Goal: Task Accomplishment & Management: Use online tool/utility

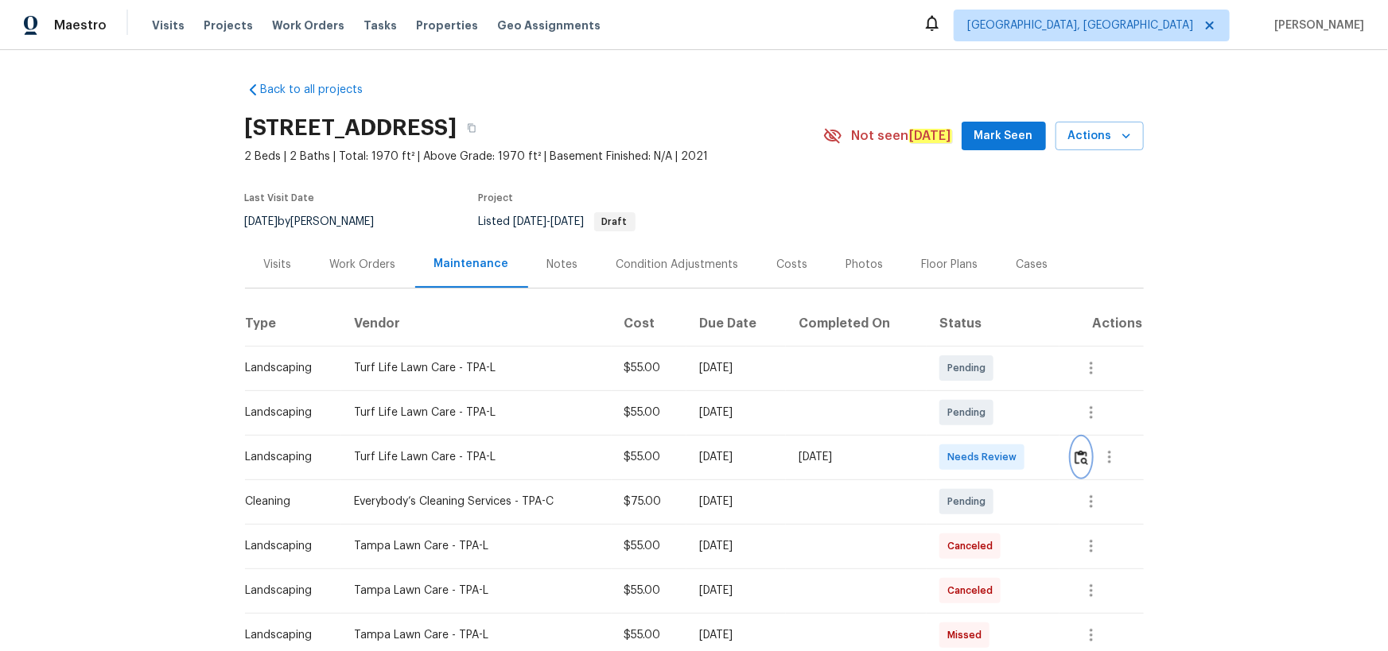
click at [1080, 461] on img "button" at bounding box center [1082, 457] width 14 height 15
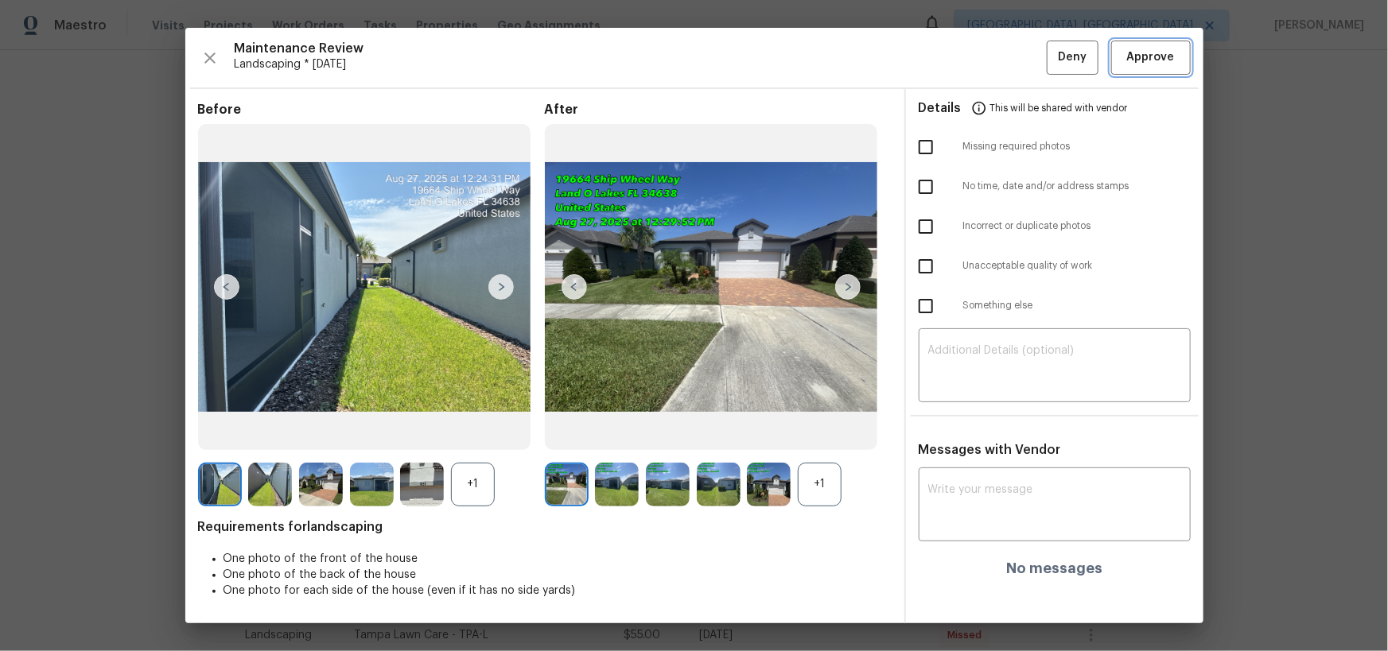
click at [1152, 60] on span "Approve" at bounding box center [1151, 58] width 48 height 20
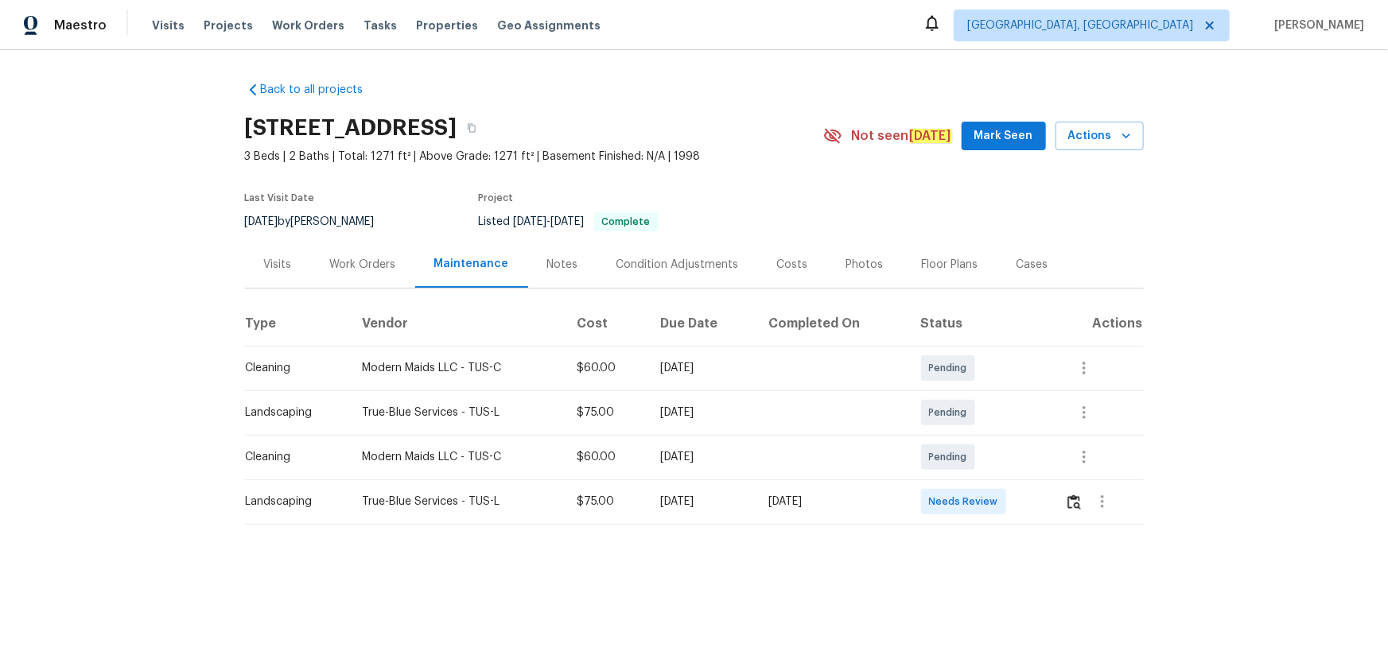
click at [1065, 511] on div at bounding box center [1104, 502] width 78 height 38
click at [1070, 508] on img "button" at bounding box center [1074, 502] width 14 height 15
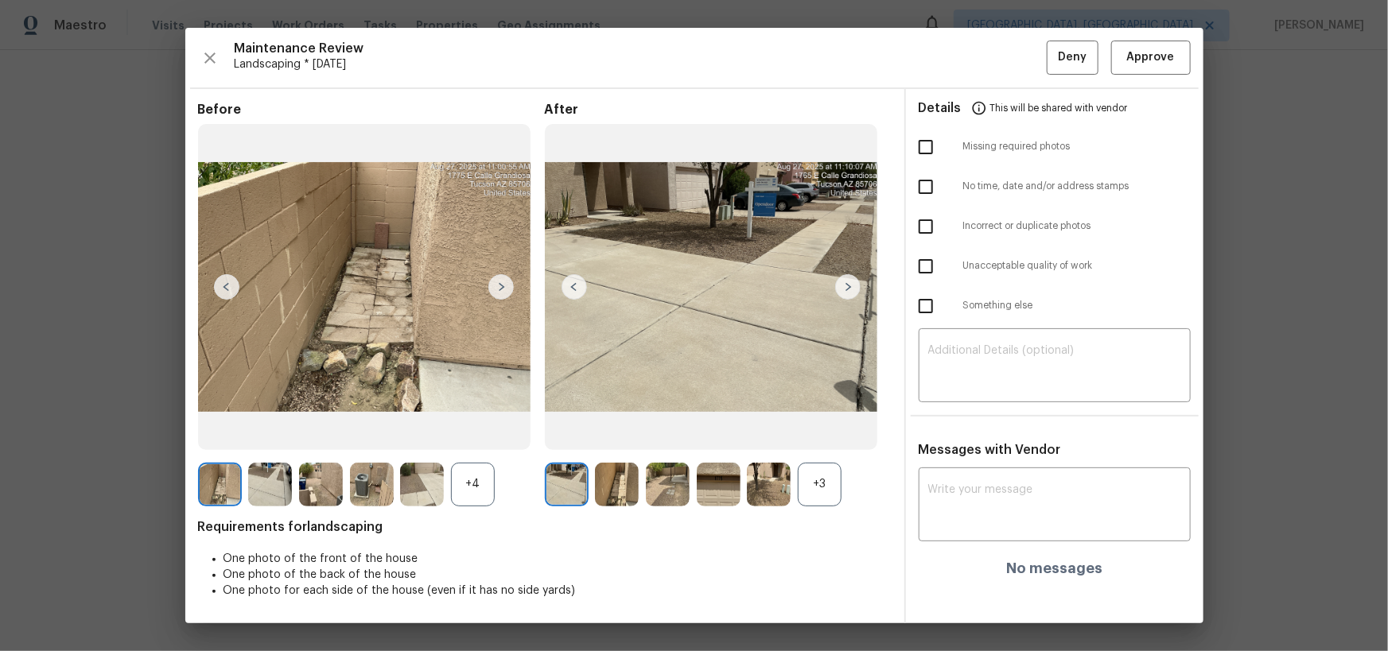
click at [1191, 58] on div "Maintenance Review Landscaping * Mon, Aug 25 Deny Approve Before +4 After +3 Re…" at bounding box center [694, 325] width 1018 height 595
click at [1184, 56] on button "Approve" at bounding box center [1151, 58] width 80 height 34
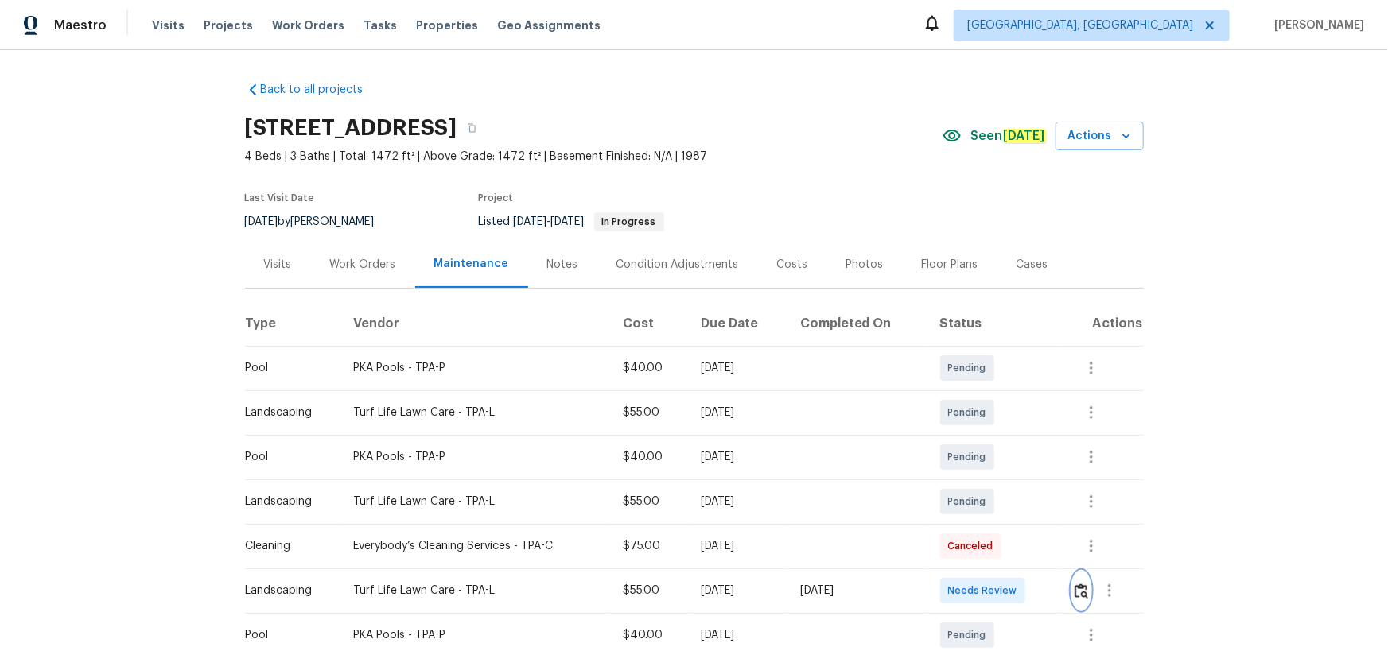
click at [1077, 591] on img "button" at bounding box center [1082, 591] width 14 height 15
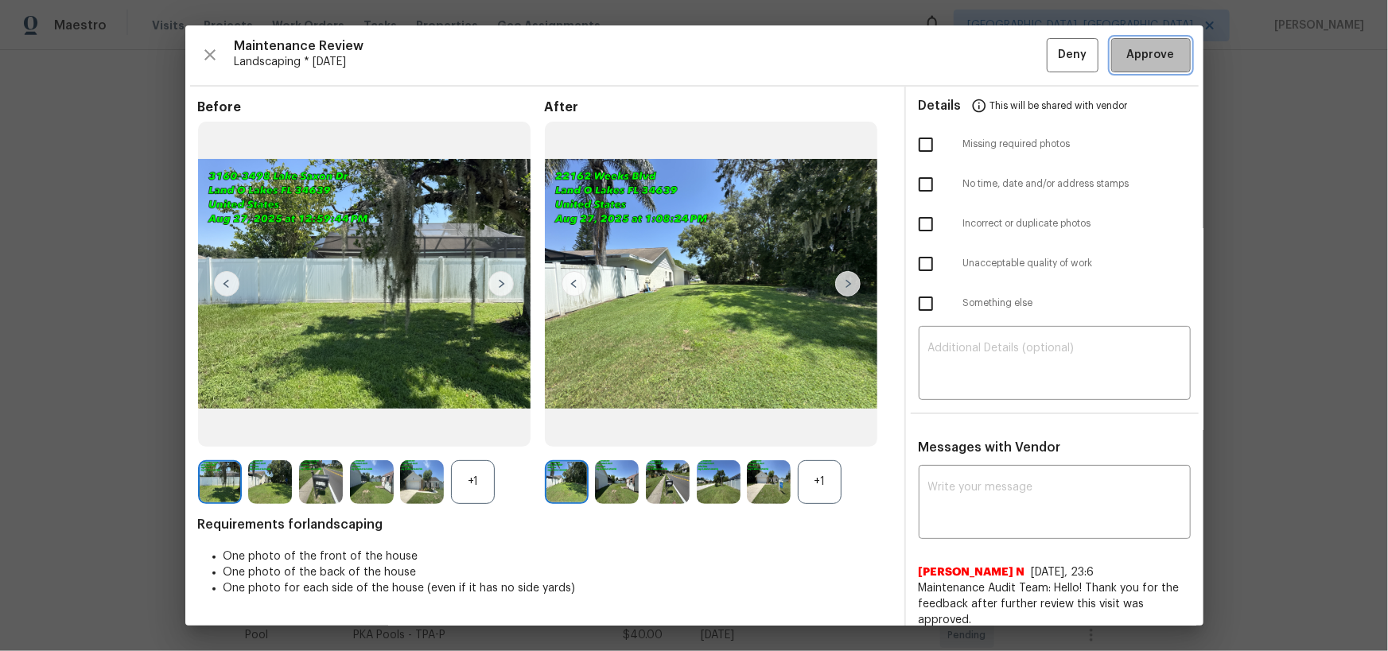
click at [1158, 45] on span "Approve" at bounding box center [1151, 55] width 48 height 20
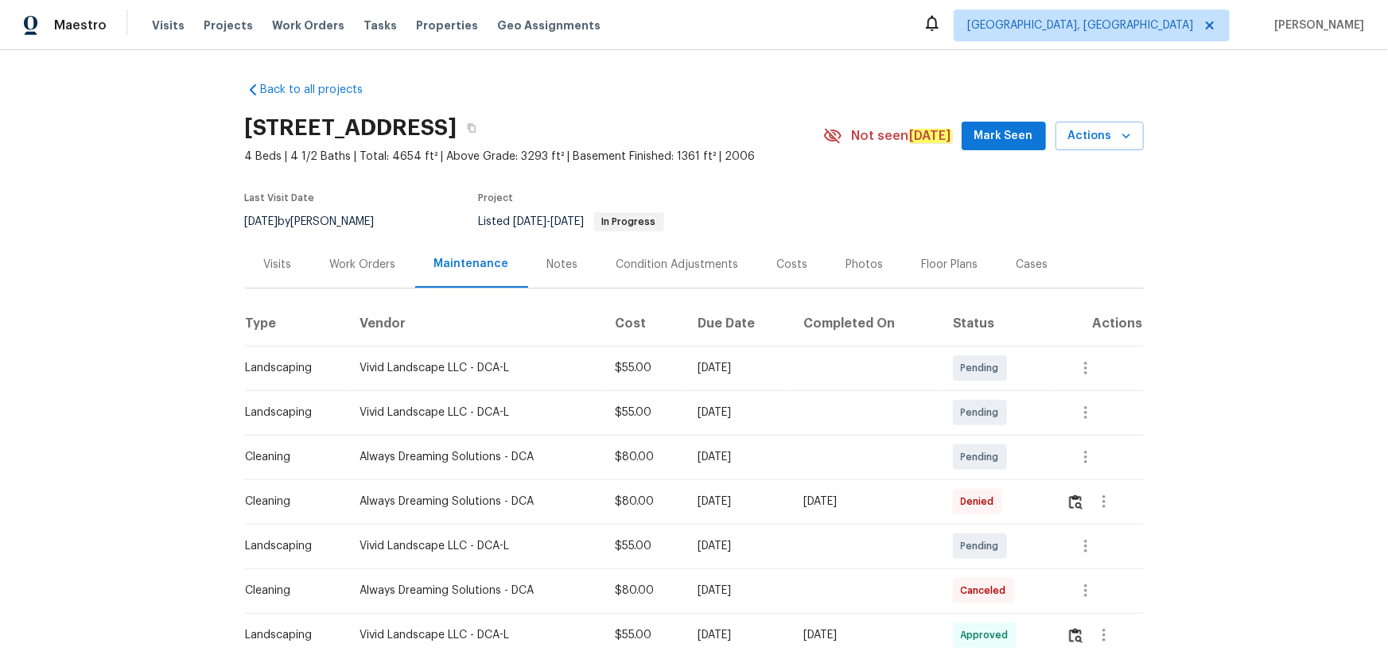
scroll to position [380, 0]
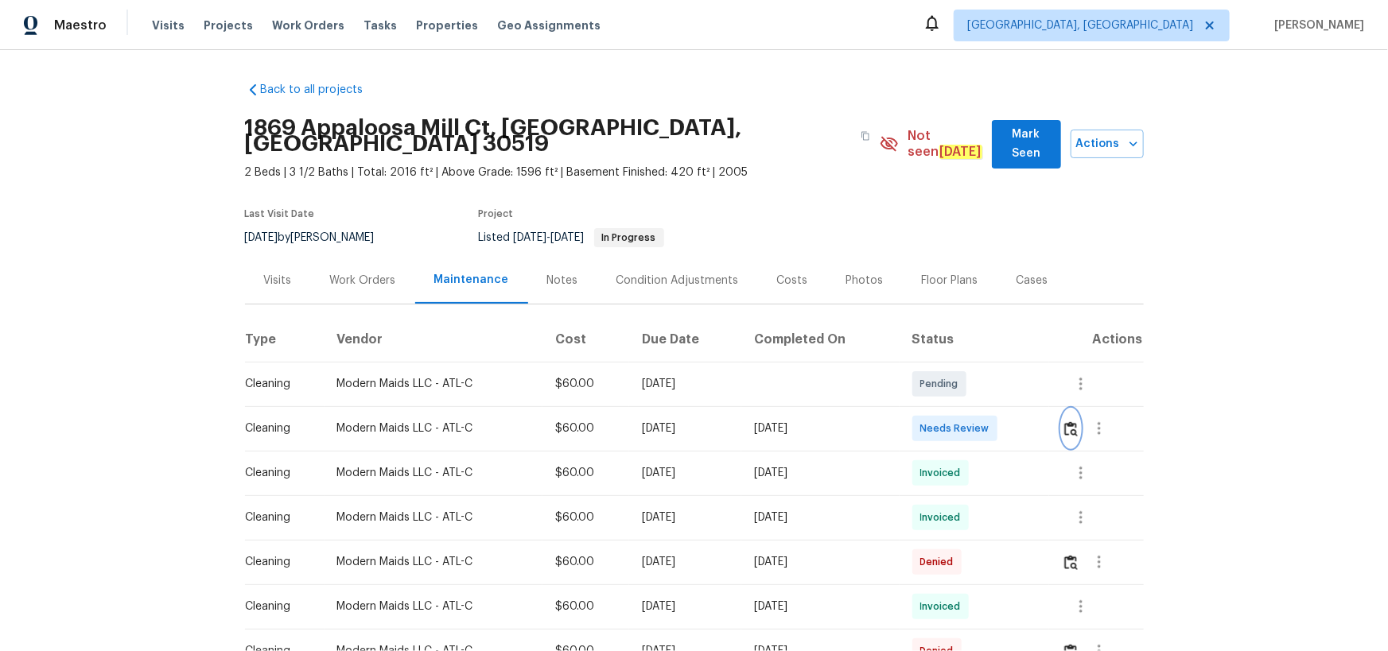
click at [1074, 422] on img "button" at bounding box center [1071, 429] width 14 height 15
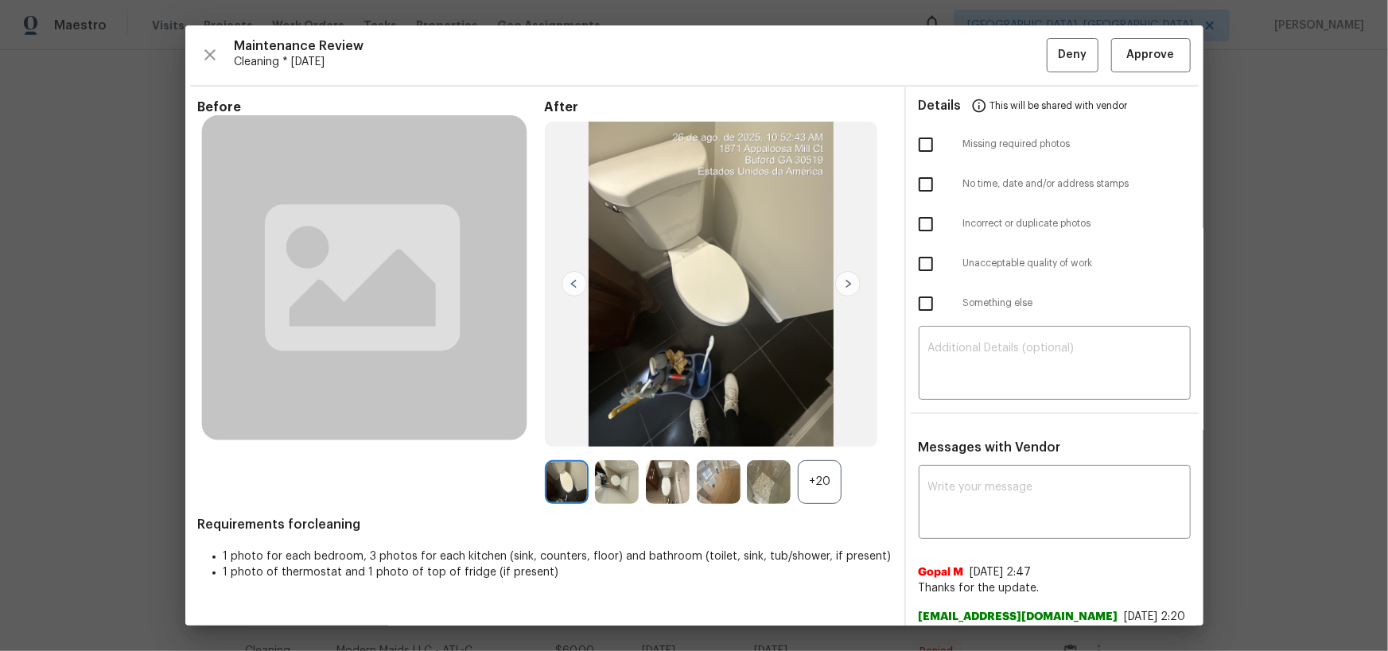
click at [1138, 72] on div "Maintenance Review Cleaning * Tue, Aug 26 Deny Approve Before After +20 Require…" at bounding box center [694, 325] width 1018 height 600
click at [1144, 65] on button "Approve" at bounding box center [1151, 55] width 80 height 34
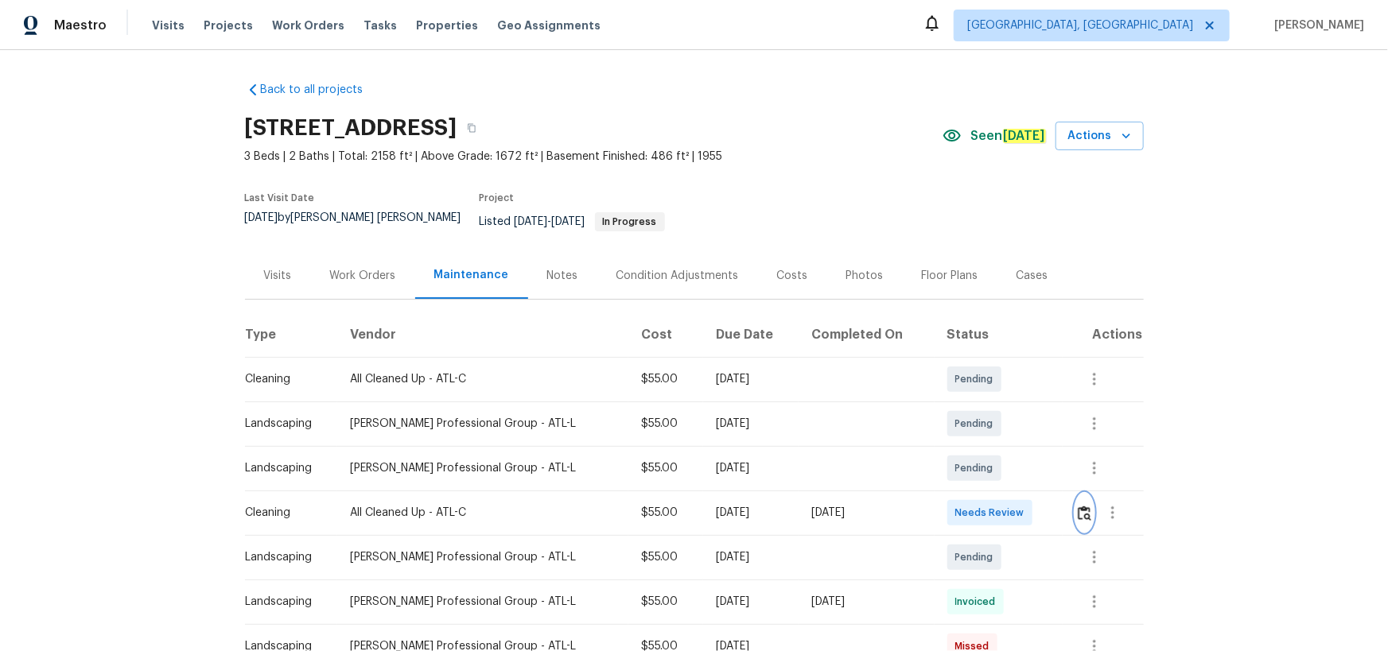
click at [1078, 506] on img "button" at bounding box center [1085, 513] width 14 height 15
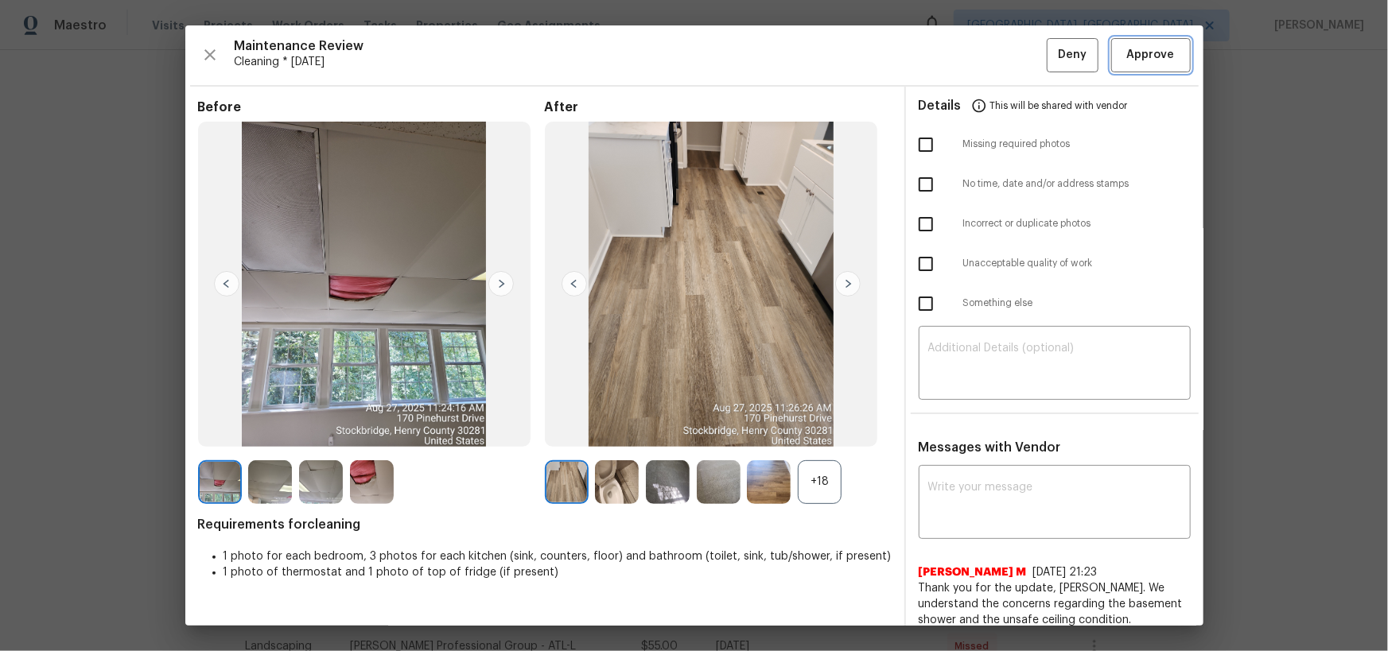
click at [1139, 60] on span "Approve" at bounding box center [1151, 55] width 48 height 20
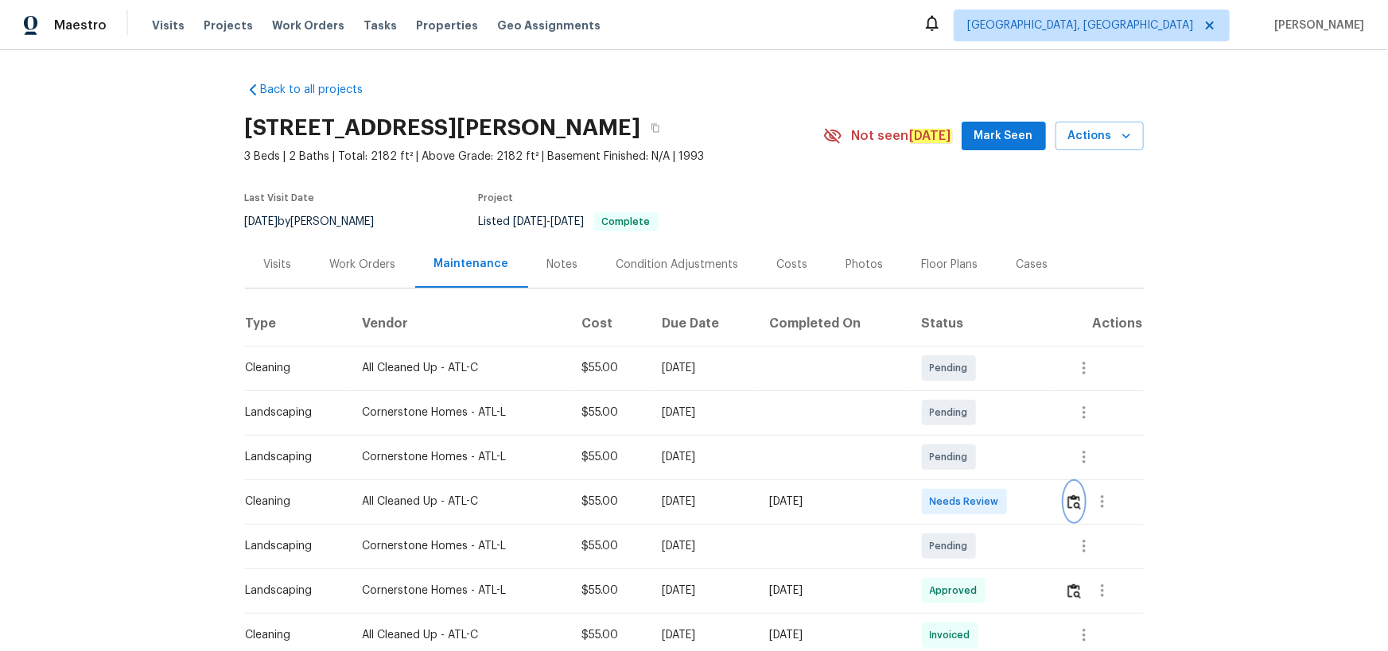
click at [1075, 499] on img "button" at bounding box center [1074, 502] width 14 height 15
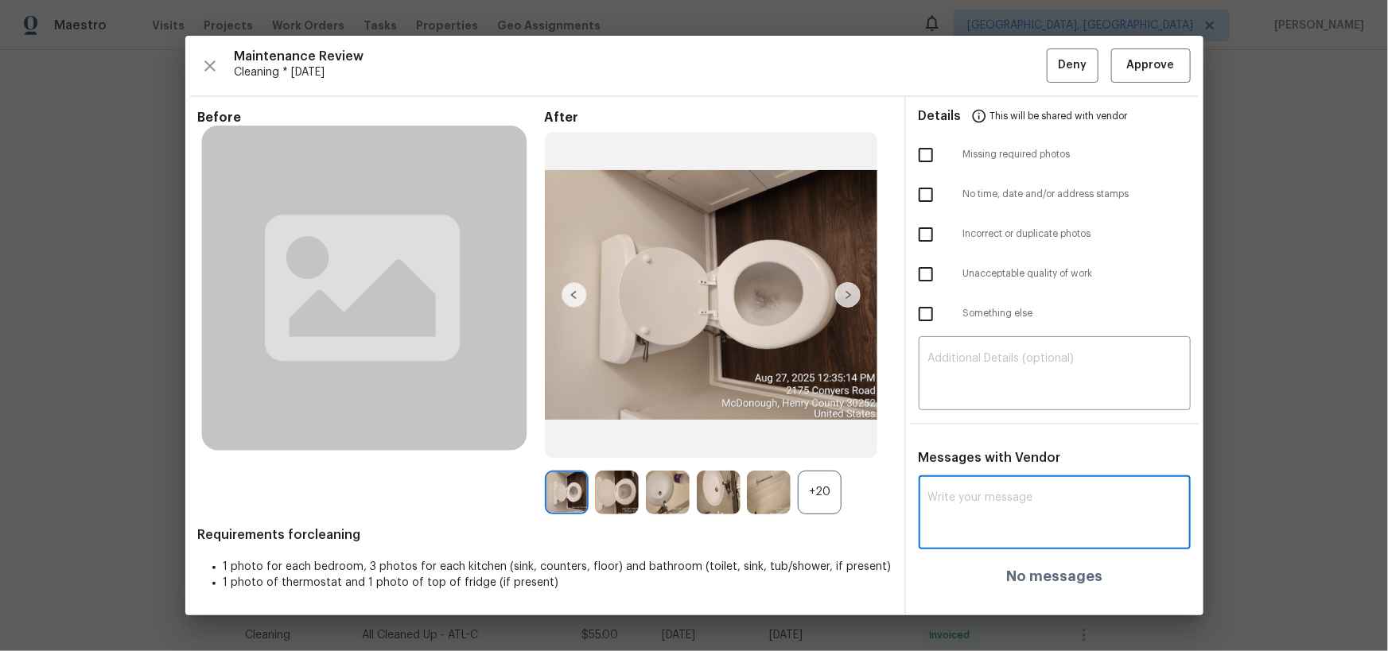
click at [1044, 501] on textarea at bounding box center [1054, 514] width 253 height 45
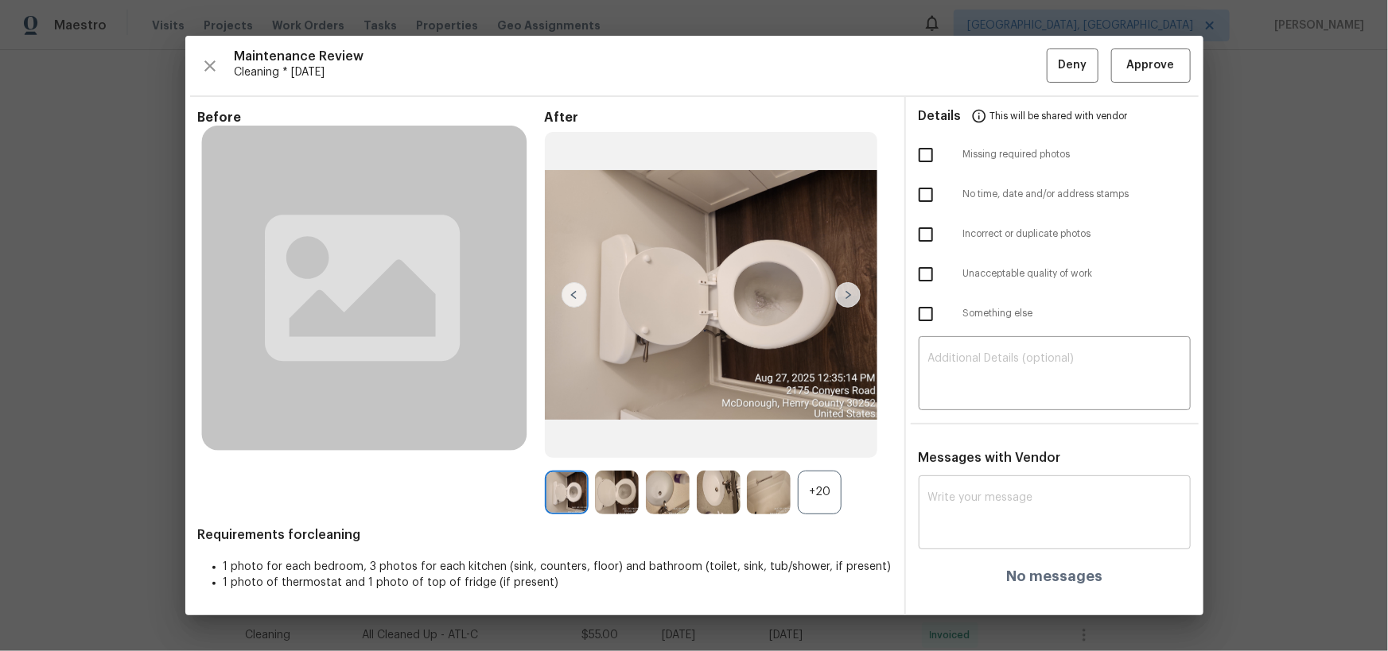
click at [966, 485] on div "x ​" at bounding box center [1055, 515] width 272 height 70
click at [1006, 469] on div "Messages with Vendor x ​ No messages" at bounding box center [1054, 523] width 297 height 147
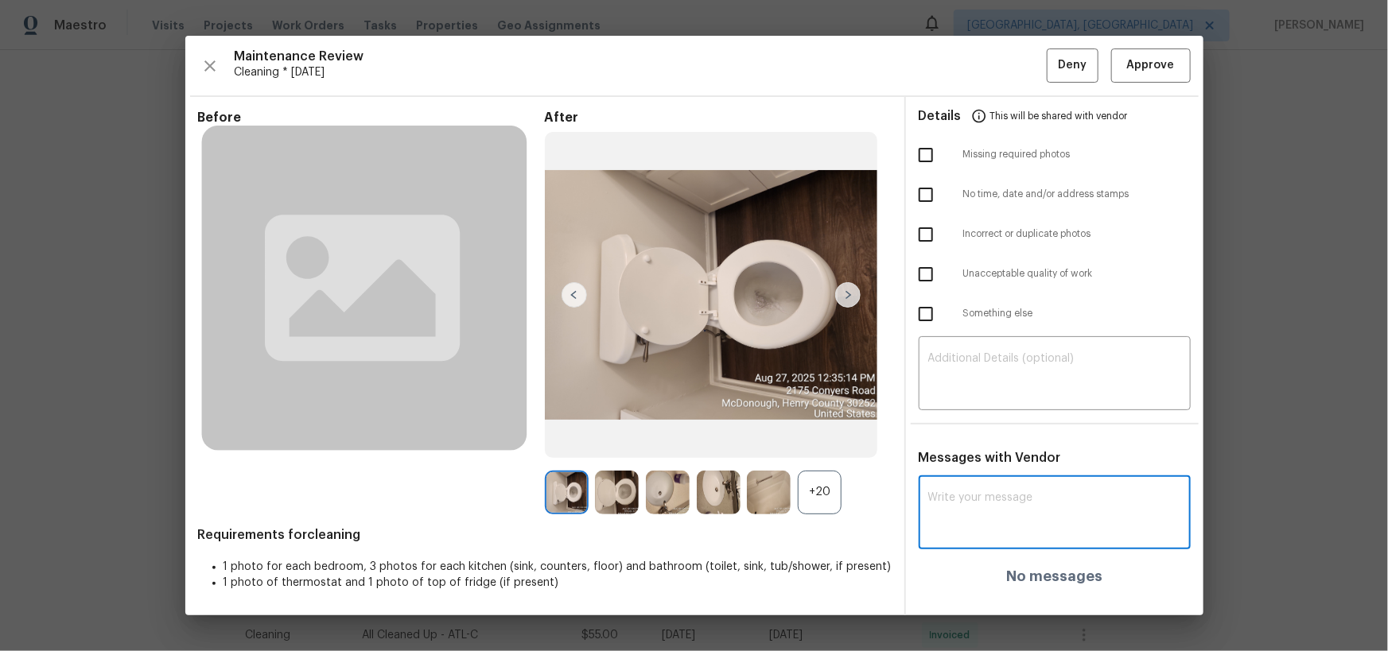
click at [1010, 501] on textarea at bounding box center [1054, 514] width 253 height 45
paste textarea "Maintenance Audit Team: Hello! After further review the visit has been approved…"
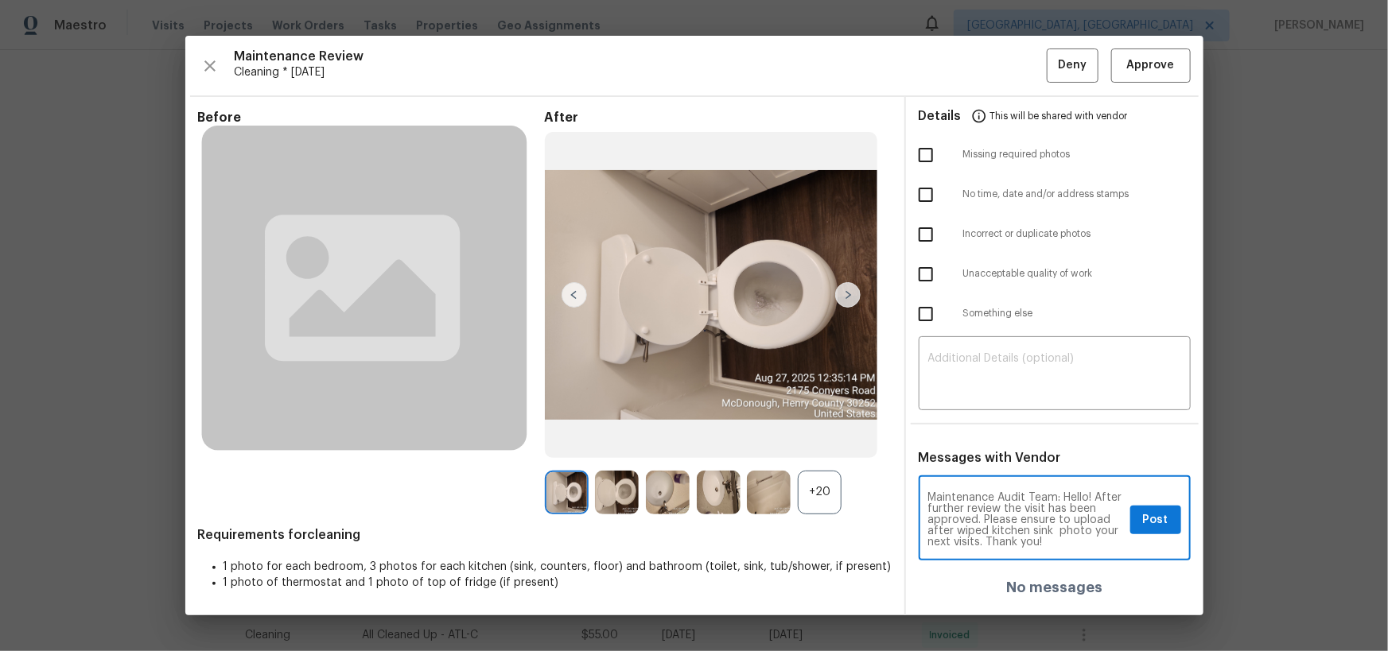
drag, startPoint x: 982, startPoint y: 517, endPoint x: 982, endPoint y: 549, distance: 31.8
click at [981, 545] on textarea "Maintenance Audit Team: Hello! After further review the visit has been approved…" at bounding box center [1026, 520] width 196 height 56
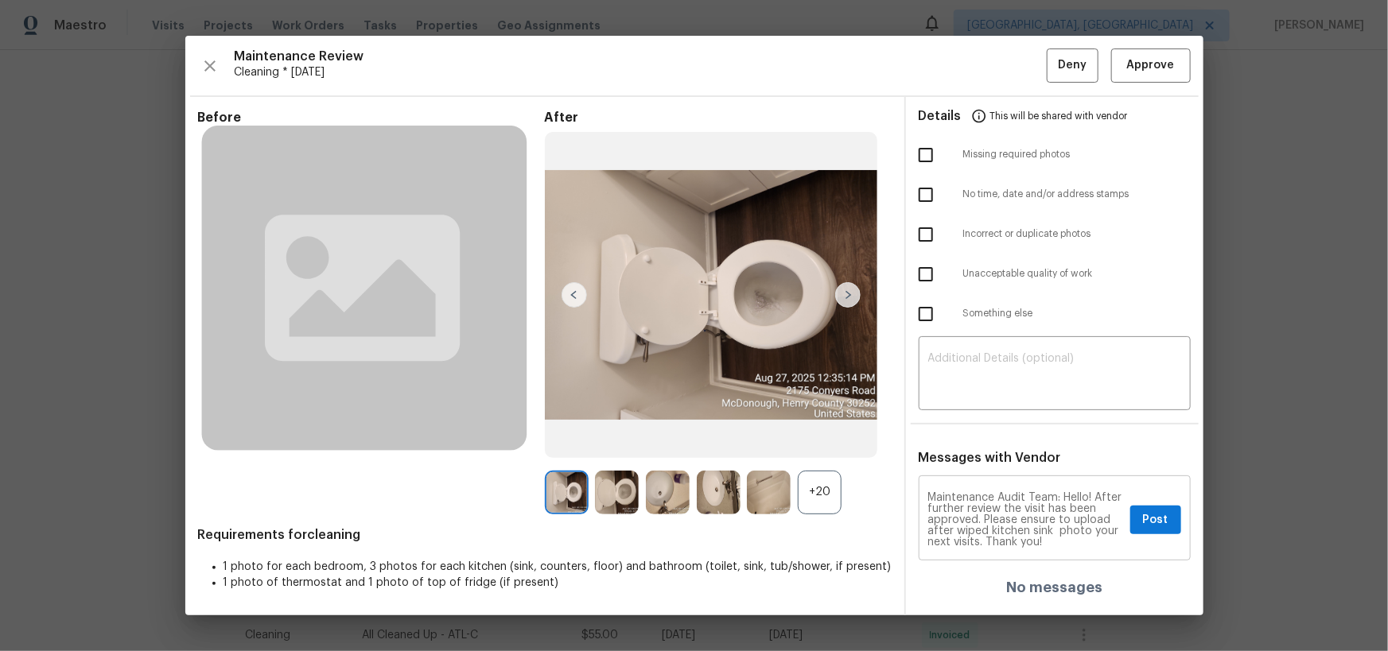
click at [978, 517] on textarea "Maintenance Audit Team: Hello! After further review the visit has been approved…" at bounding box center [1026, 520] width 196 height 56
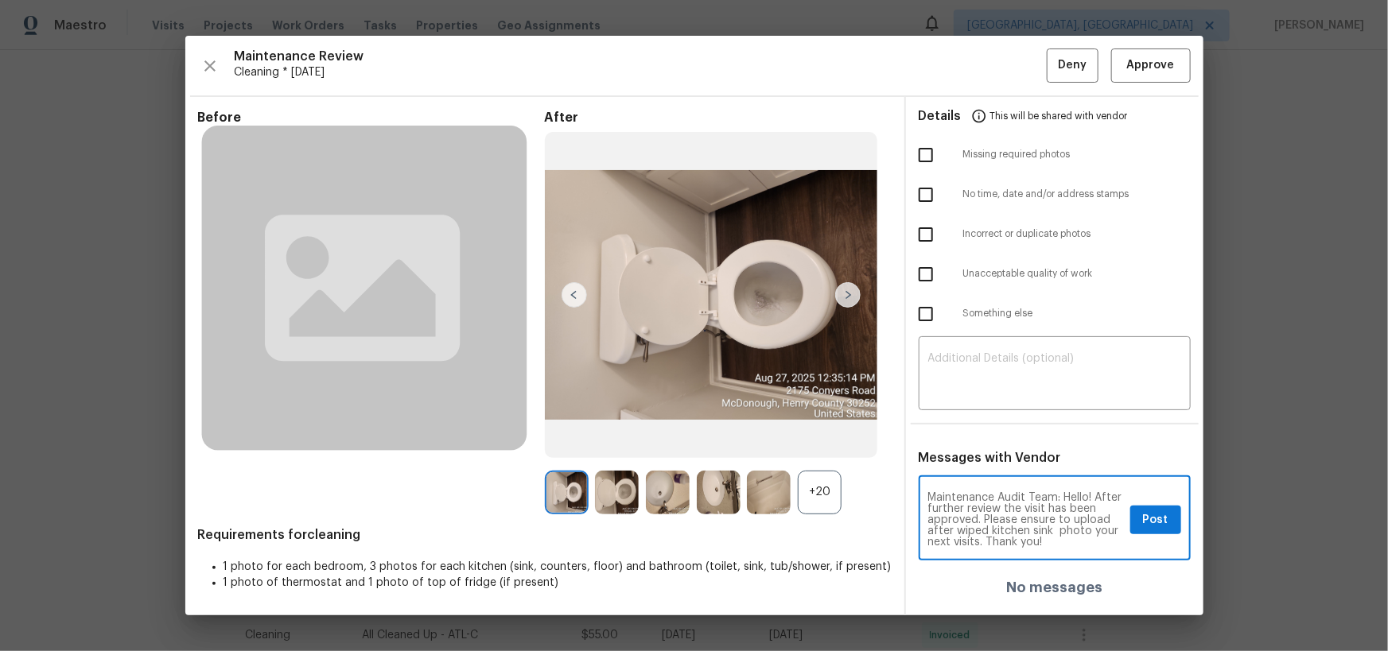
drag, startPoint x: 983, startPoint y: 517, endPoint x: 980, endPoint y: 539, distance: 22.5
click at [980, 539] on textarea "Maintenance Audit Team: Hello! After further review the visit has been approved…" at bounding box center [1026, 520] width 196 height 56
paste textarea "make sure to upload a photo of the wiped kitchen sink after each visit."
drag, startPoint x: 1001, startPoint y: 542, endPoint x: 1019, endPoint y: 570, distance: 32.9
click at [1002, 546] on textarea "Maintenance Audit Team: Hello! After further review the visit has been approved…" at bounding box center [1026, 520] width 196 height 56
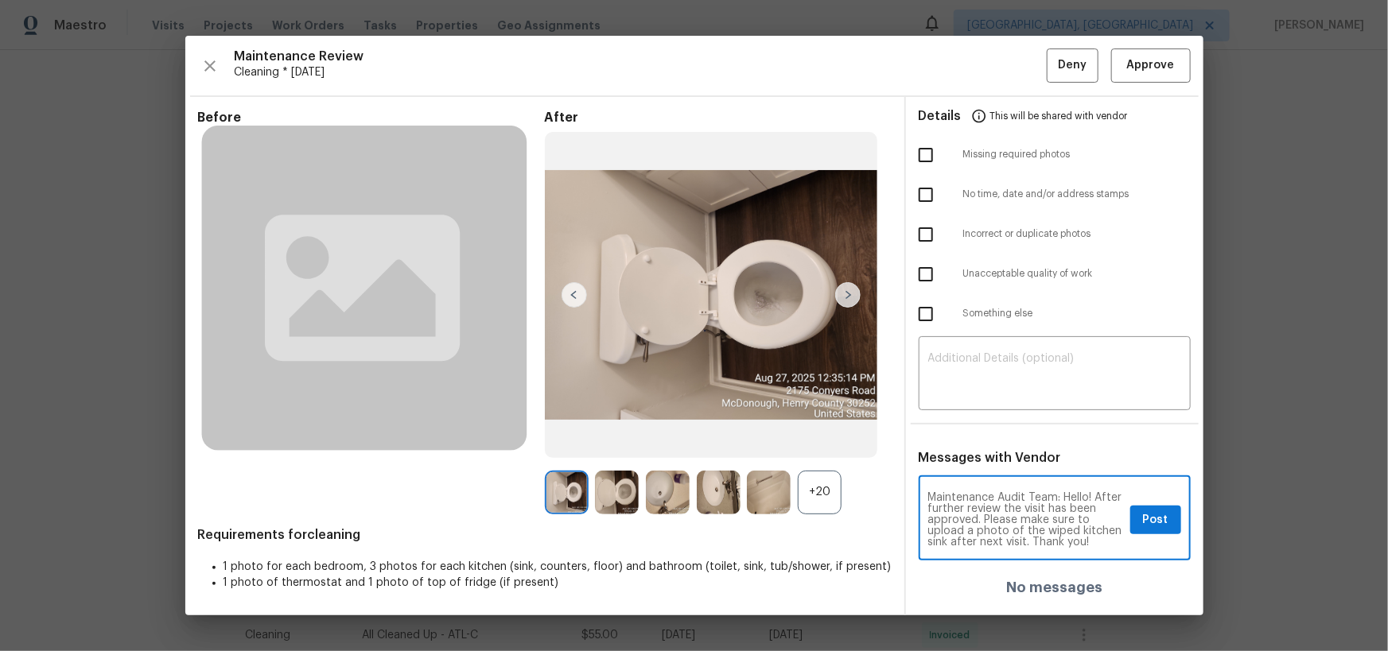
type textarea "Maintenance Audit Team: Hello! After further review the visit has been approved…"
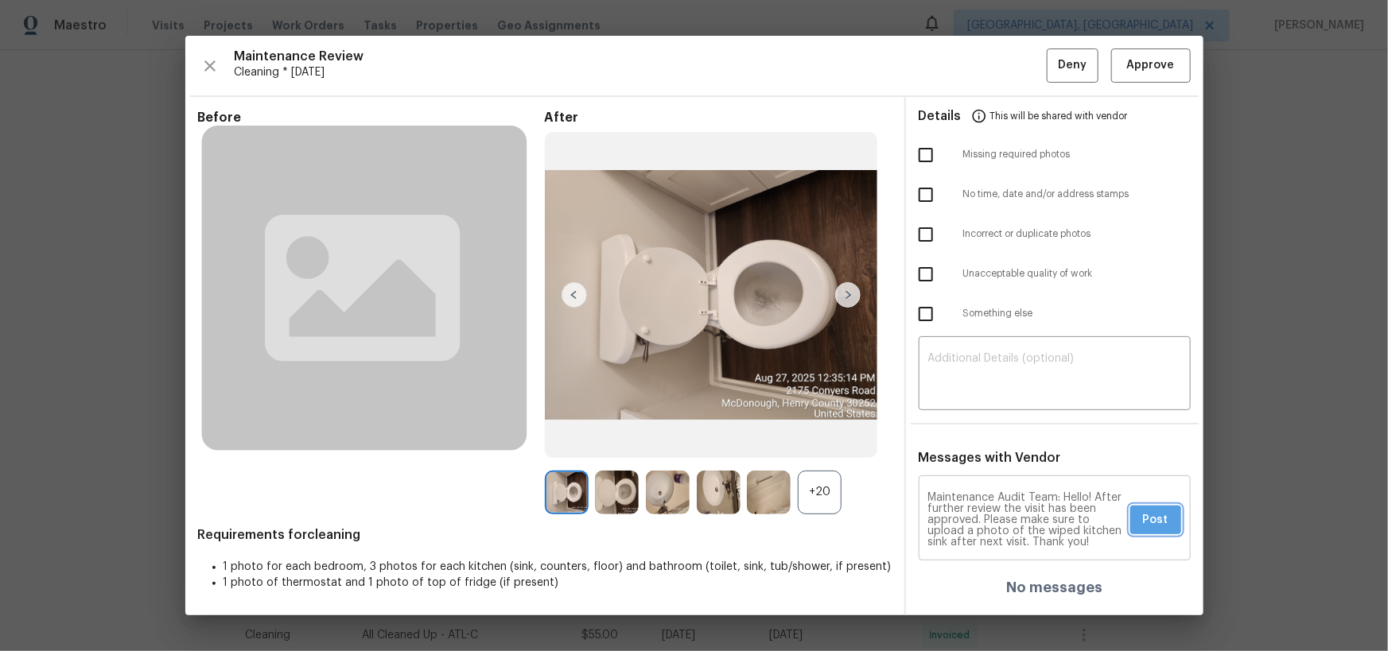
click at [1145, 522] on span "Post" at bounding box center [1155, 521] width 25 height 20
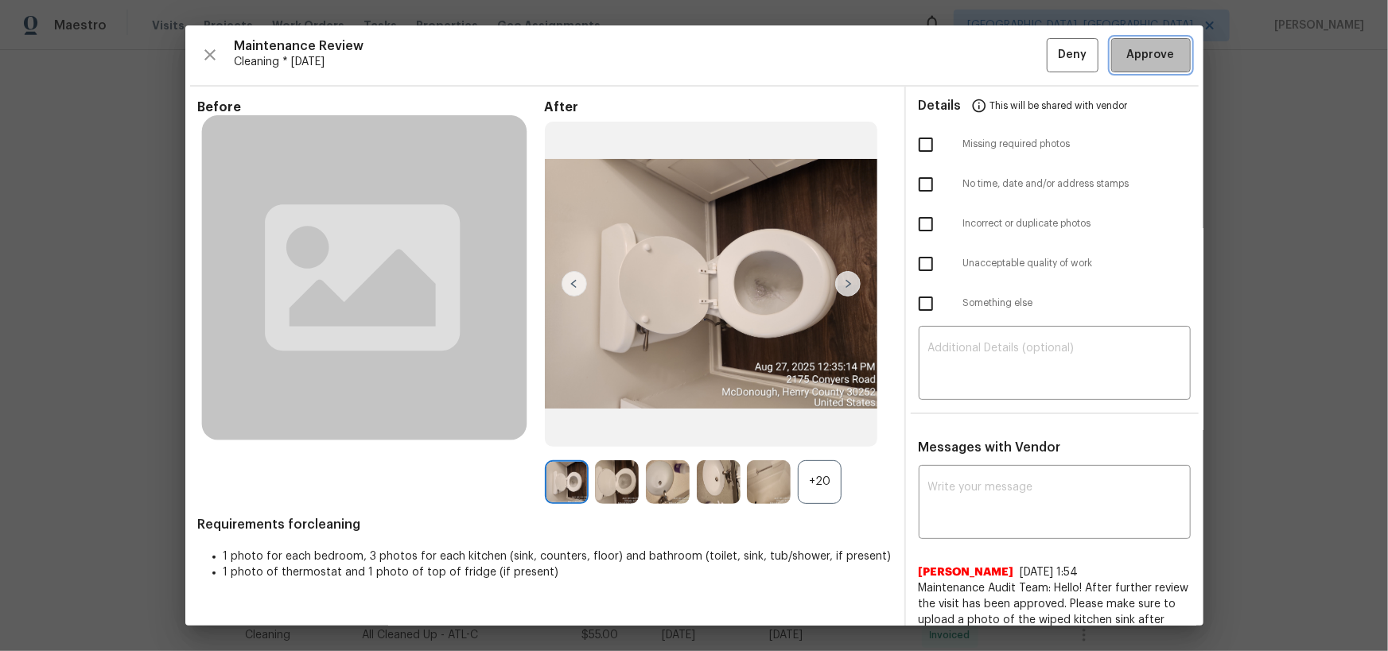
click at [1133, 62] on span "Approve" at bounding box center [1151, 55] width 48 height 20
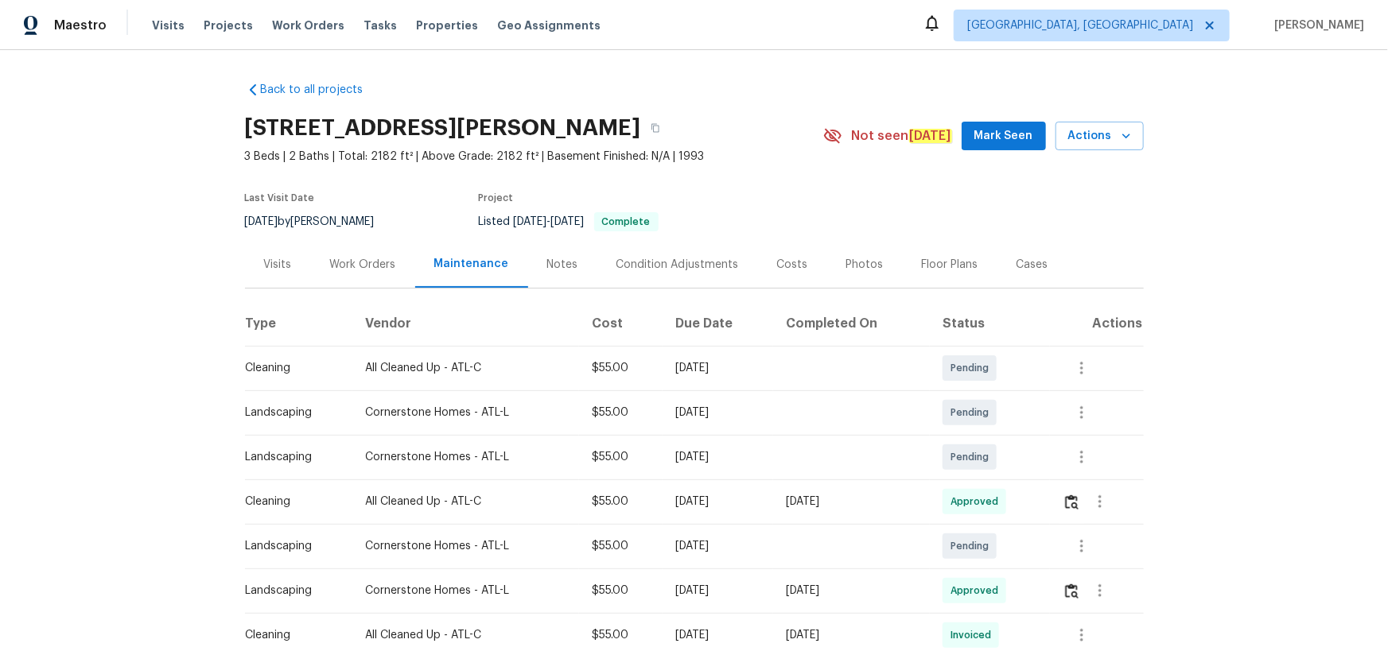
drag, startPoint x: 1058, startPoint y: 494, endPoint x: 1071, endPoint y: 507, distance: 18.0
click at [1058, 494] on td at bounding box center [1097, 502] width 94 height 45
click at [1071, 504] on img "button" at bounding box center [1072, 502] width 14 height 15
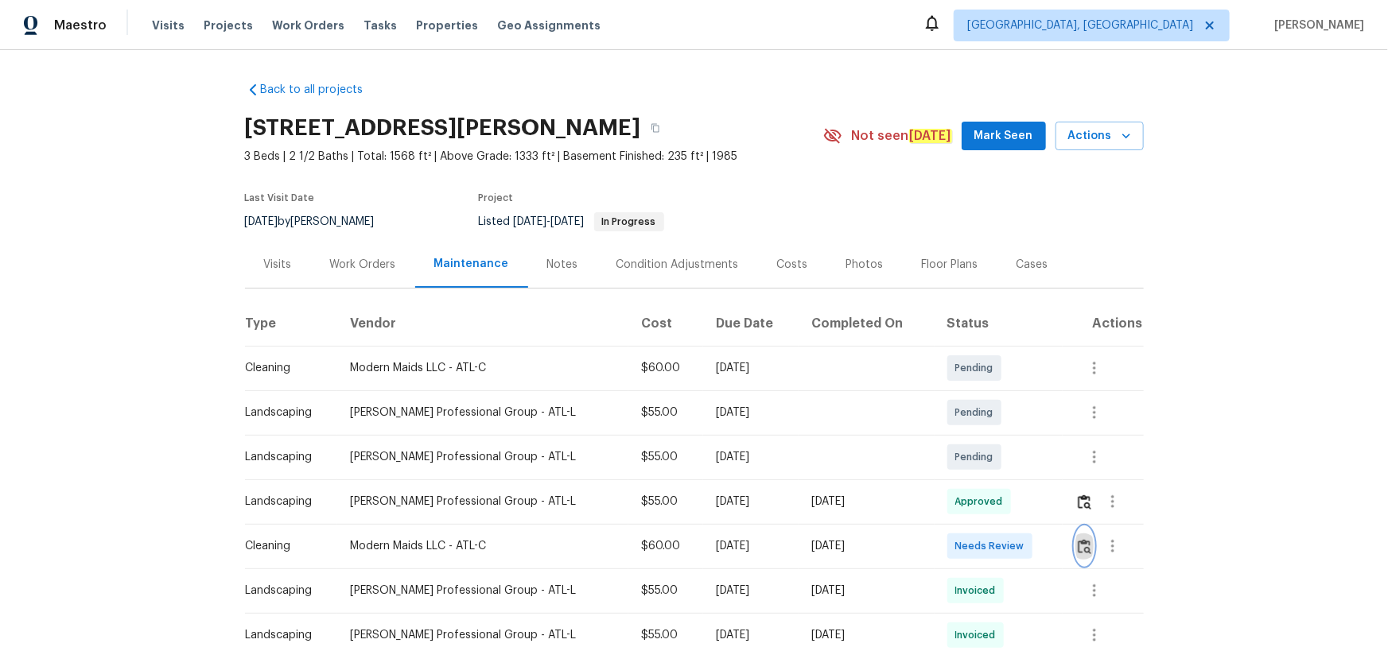
click at [1081, 548] on img "button" at bounding box center [1085, 546] width 14 height 15
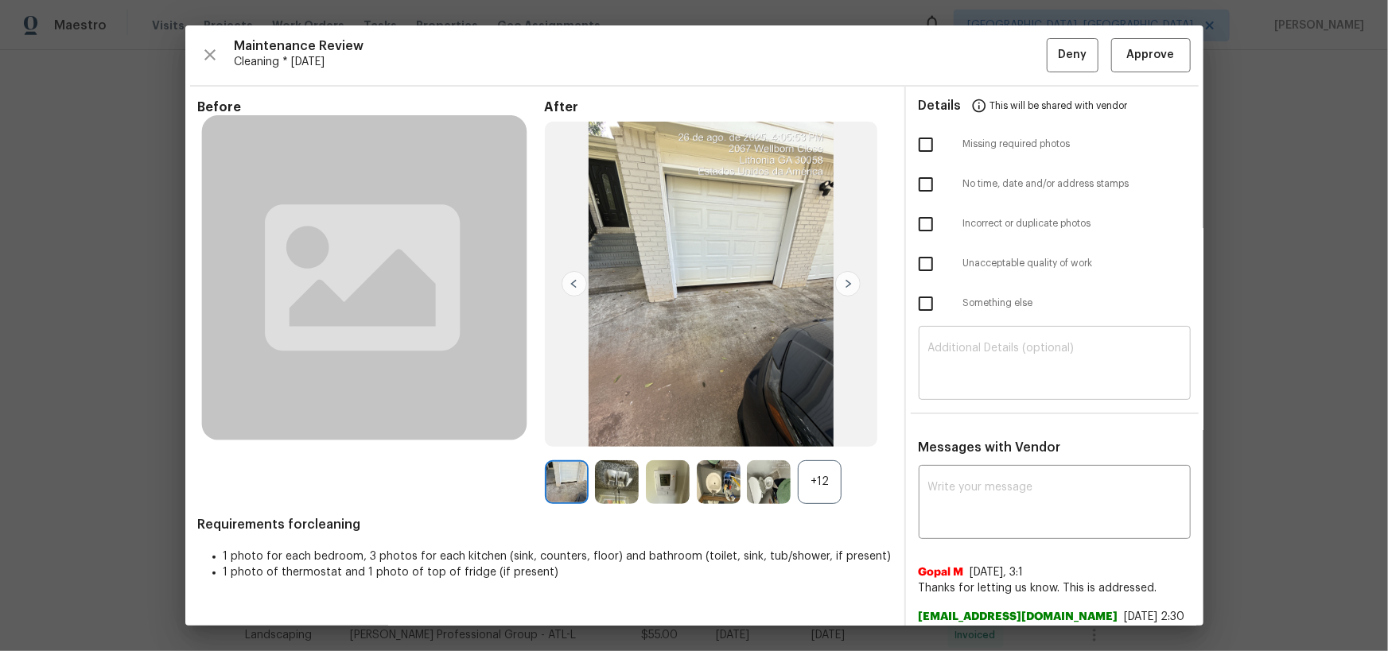
click at [1032, 363] on textarea at bounding box center [1054, 365] width 253 height 45
paste textarea "Maintenance Audit Team: Hello! Unfortunately, this cleaning visit completed on …"
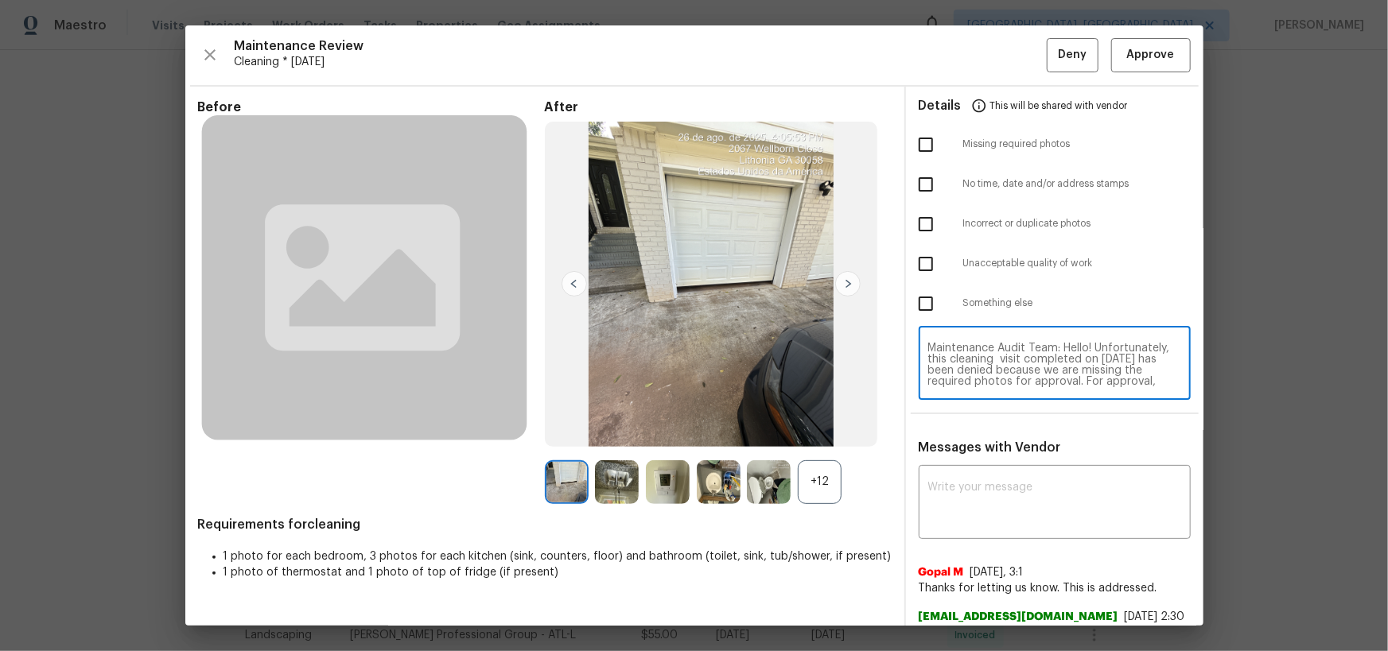
scroll to position [122, 0]
type textarea "Maintenance Audit Team: Hello! Unfortunately, this cleaning visit completed on …"
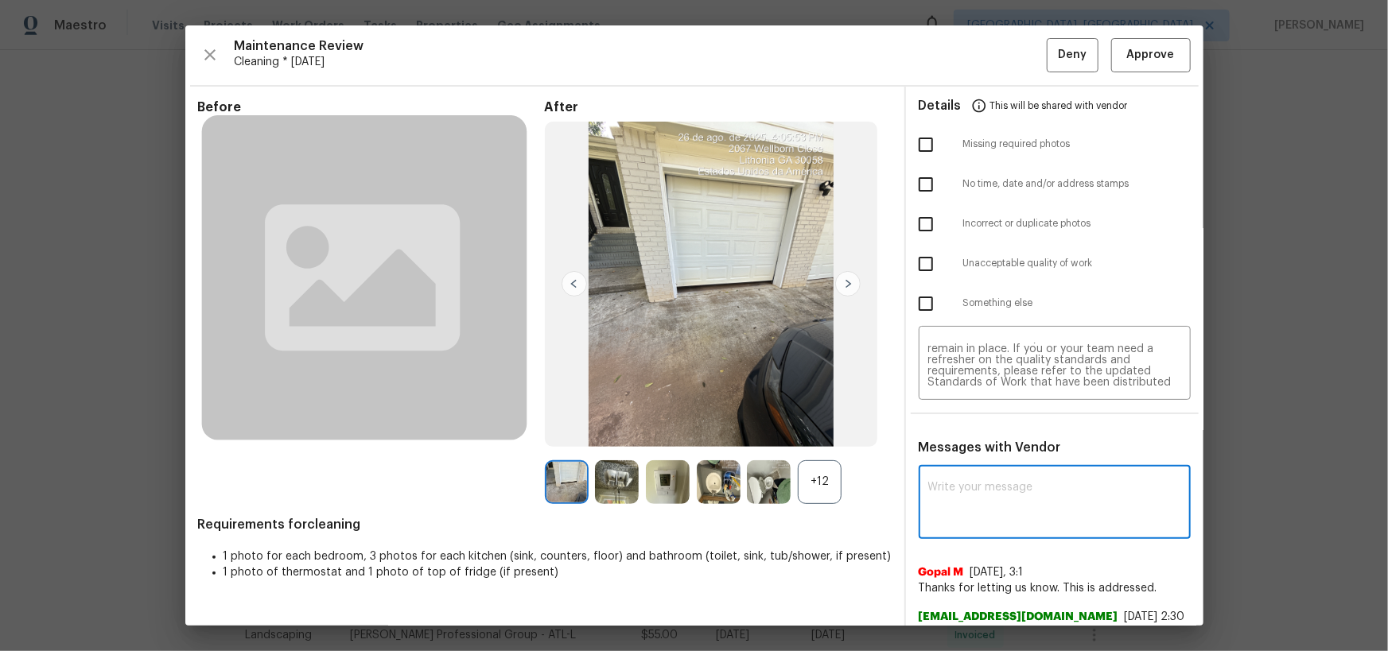
click at [1008, 492] on textarea at bounding box center [1054, 504] width 253 height 45
paste textarea "Maintenance Audit Team: Hello! Unfortunately, this cleaning visit completed on …"
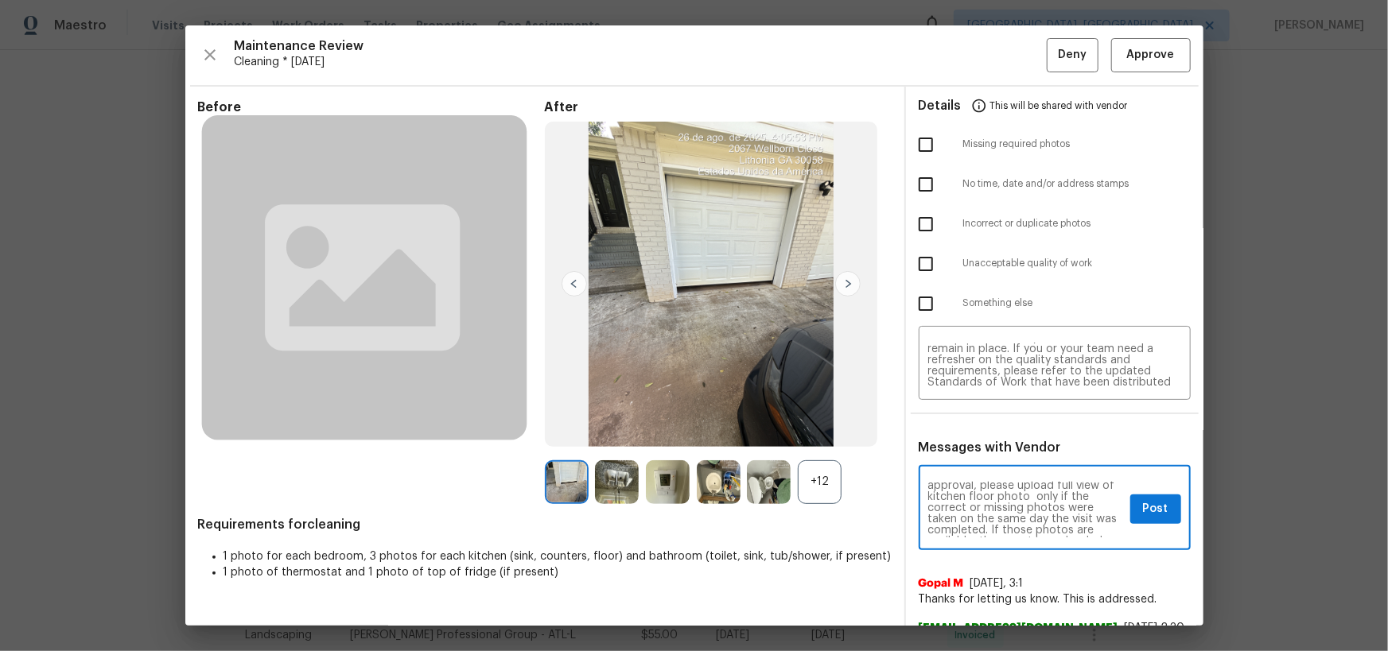
scroll to position [87, 0]
type textarea "Maintenance Audit Team: Hello! Unfortunately, this cleaning visit completed on …"
drag, startPoint x: 917, startPoint y: 138, endPoint x: 998, endPoint y: 247, distance: 135.2
click at [917, 142] on input "checkbox" at bounding box center [925, 144] width 33 height 33
checkbox input "true"
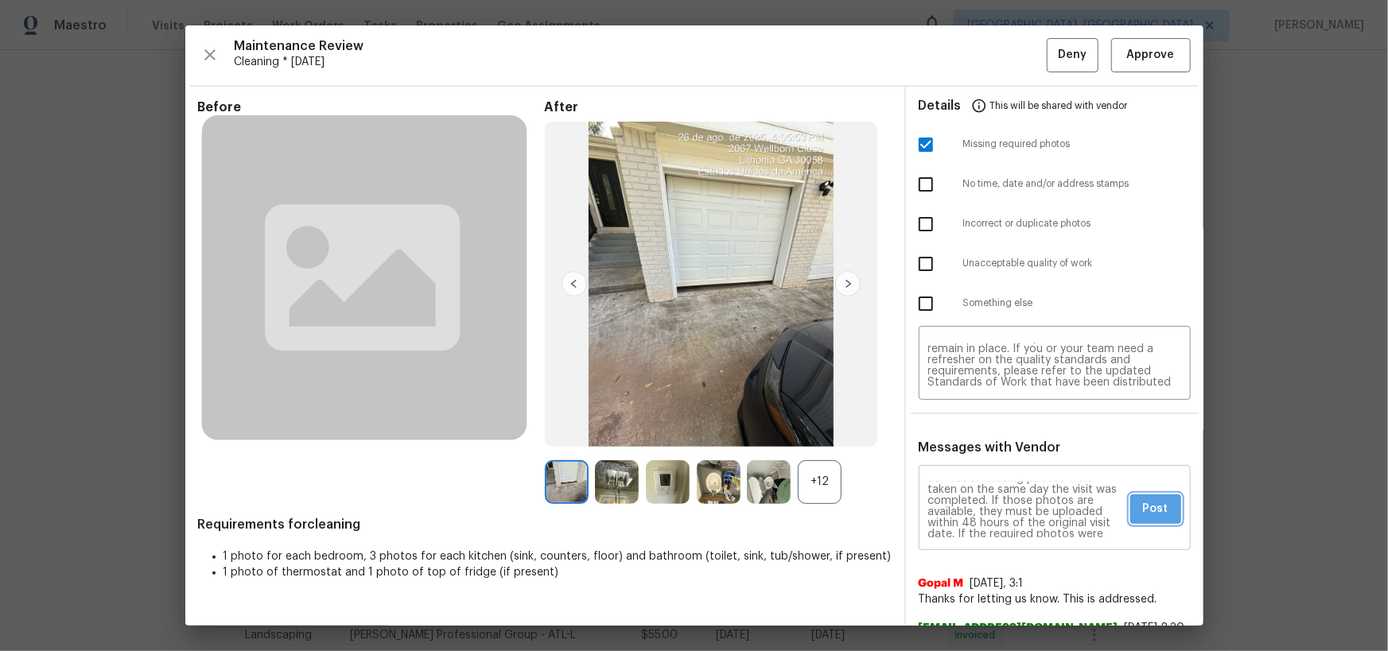
click at [1160, 506] on button "Post" at bounding box center [1155, 509] width 51 height 29
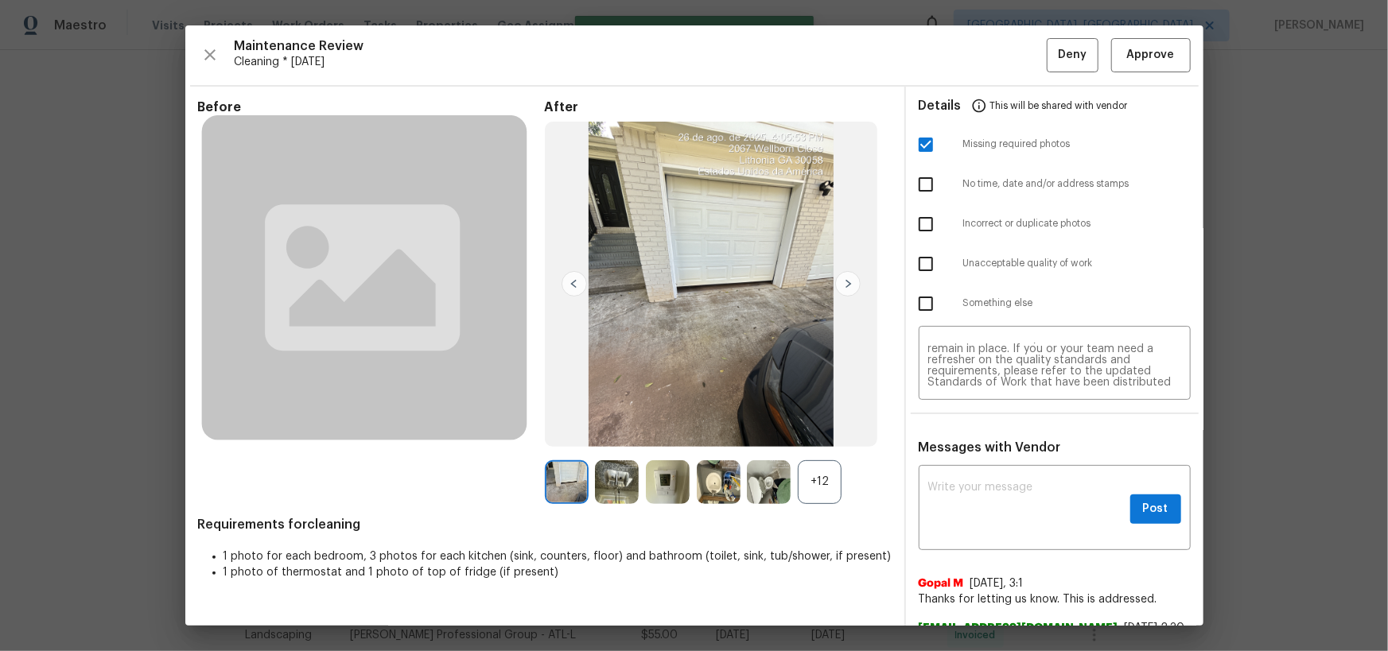
scroll to position [0, 0]
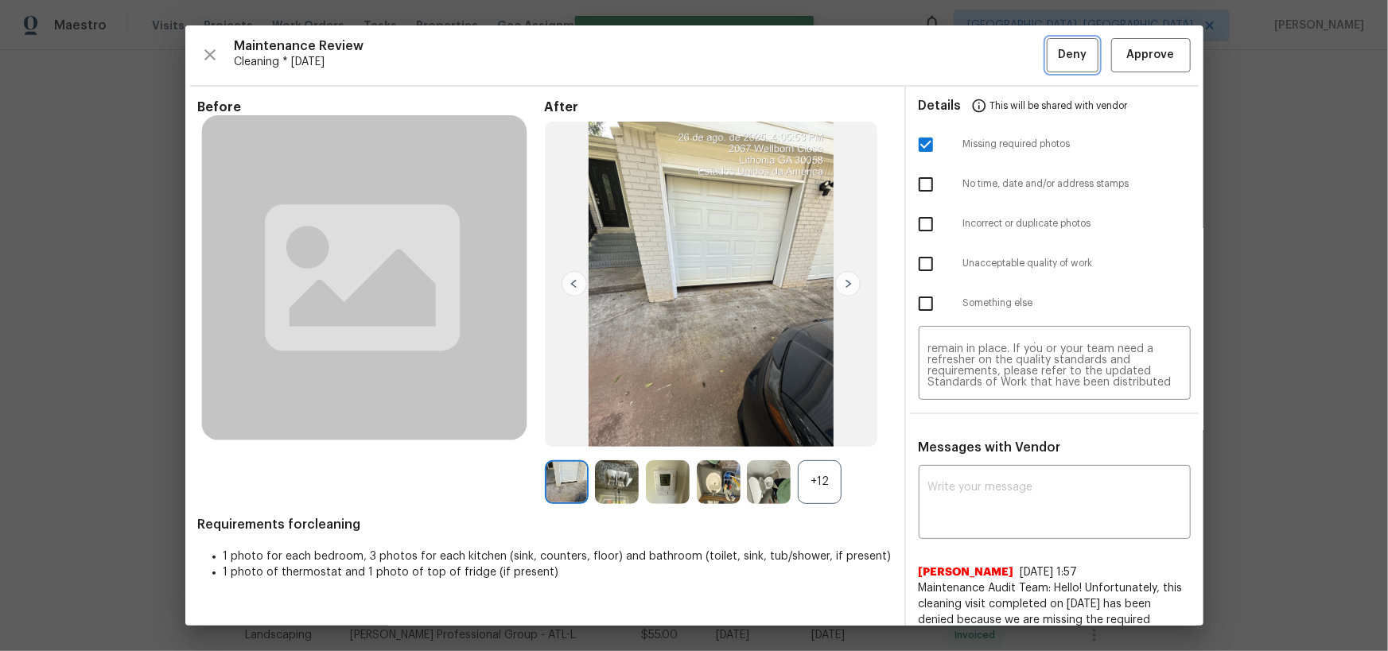
click at [1073, 49] on span "Deny" at bounding box center [1072, 55] width 29 height 20
